Goal: Information Seeking & Learning: Learn about a topic

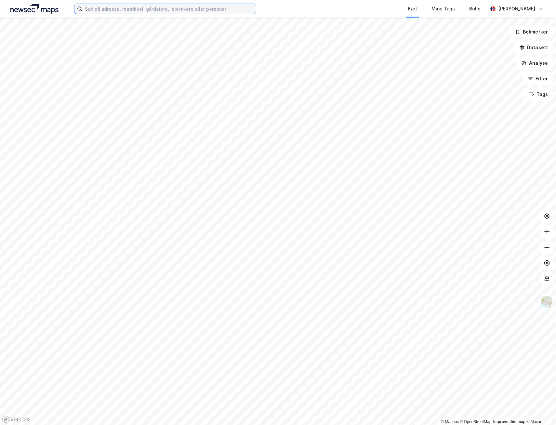
click at [112, 11] on input at bounding box center [169, 9] width 174 height 10
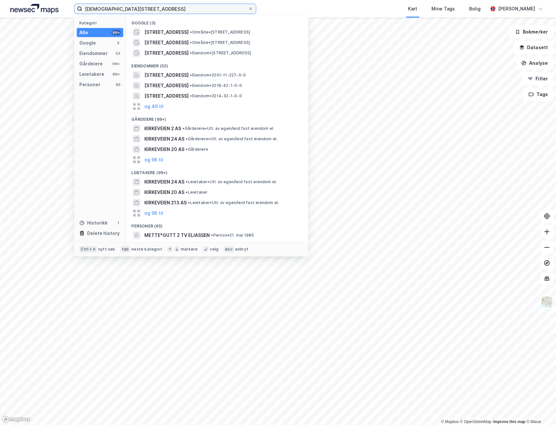
click at [153, 12] on input "[DEMOGRAPHIC_DATA][STREET_ADDRESS]" at bounding box center [165, 9] width 166 height 10
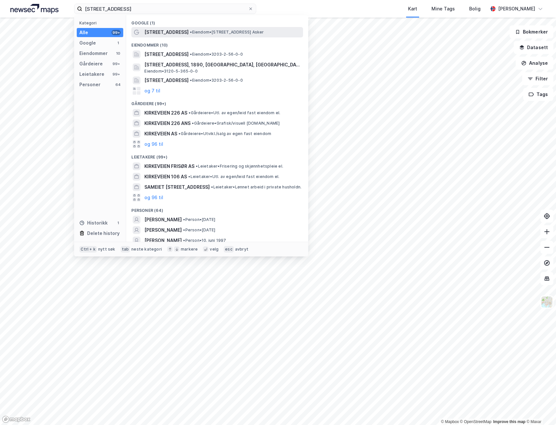
click at [177, 29] on span "[STREET_ADDRESS]" at bounding box center [166, 32] width 44 height 8
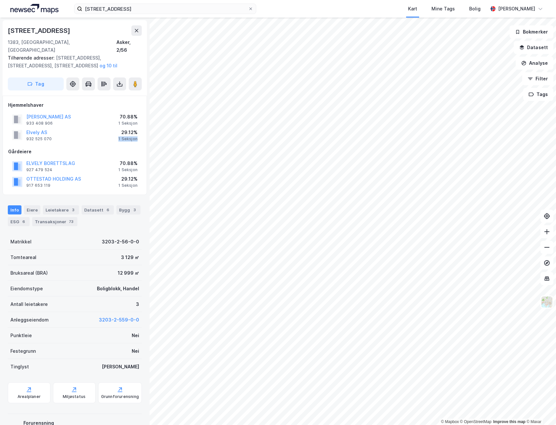
drag, startPoint x: 120, startPoint y: 132, endPoint x: 141, endPoint y: 133, distance: 21.5
click at [141, 133] on div "Elvely AS 932 525 070 29.12% 1 Seksjon" at bounding box center [74, 135] width 133 height 16
drag, startPoint x: 141, startPoint y: 133, endPoint x: 107, endPoint y: 131, distance: 33.9
click at [107, 131] on div "Elvely AS 932 525 070 29.12% 1 Seksjon" at bounding box center [74, 135] width 133 height 16
click at [62, 205] on div "Leietakere 3" at bounding box center [61, 209] width 36 height 9
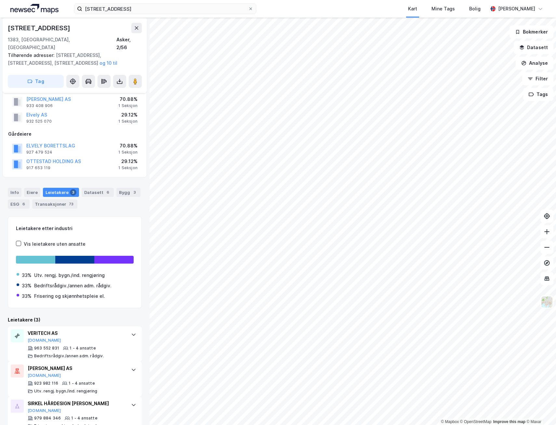
scroll to position [24, 0]
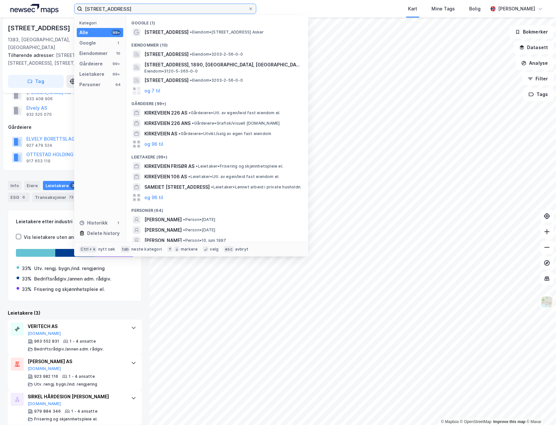
click at [187, 9] on input "[STREET_ADDRESS]" at bounding box center [165, 9] width 166 height 10
click at [188, 9] on input "[STREET_ADDRESS]" at bounding box center [165, 9] width 166 height 10
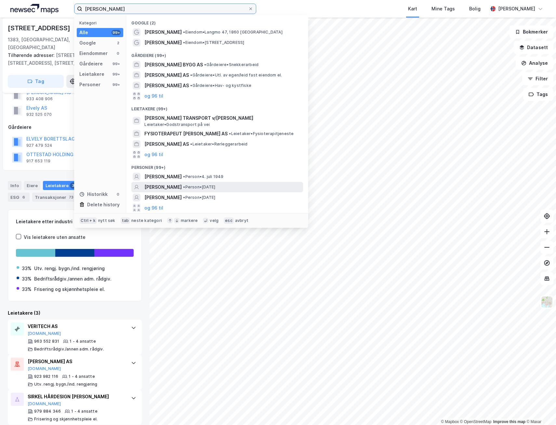
type input "[PERSON_NAME]"
click at [215, 184] on span "• Person • [DATE]" at bounding box center [199, 186] width 32 height 5
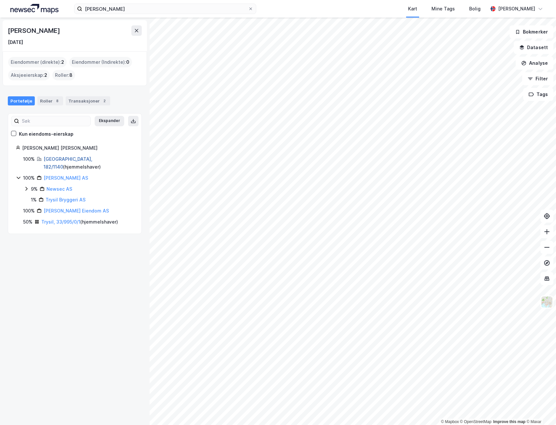
click at [52, 160] on link "[GEOGRAPHIC_DATA], 182/1140" at bounding box center [68, 162] width 49 height 13
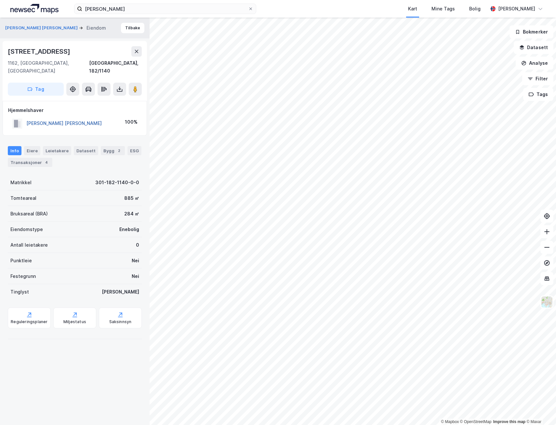
click at [0, 0] on button "[PERSON_NAME] [PERSON_NAME]" at bounding box center [0, 0] width 0 height 0
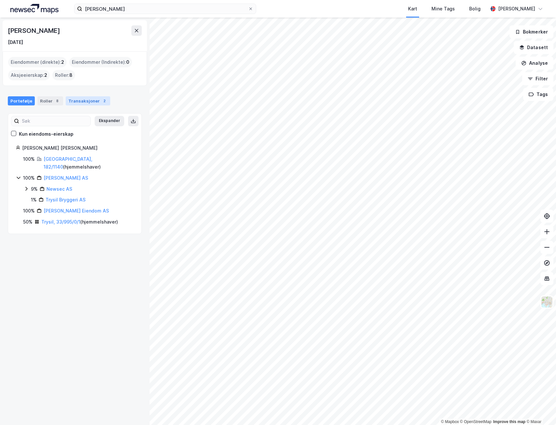
click at [79, 102] on div "Transaksjoner 2" at bounding box center [88, 100] width 45 height 9
